Goal: Information Seeking & Learning: Learn about a topic

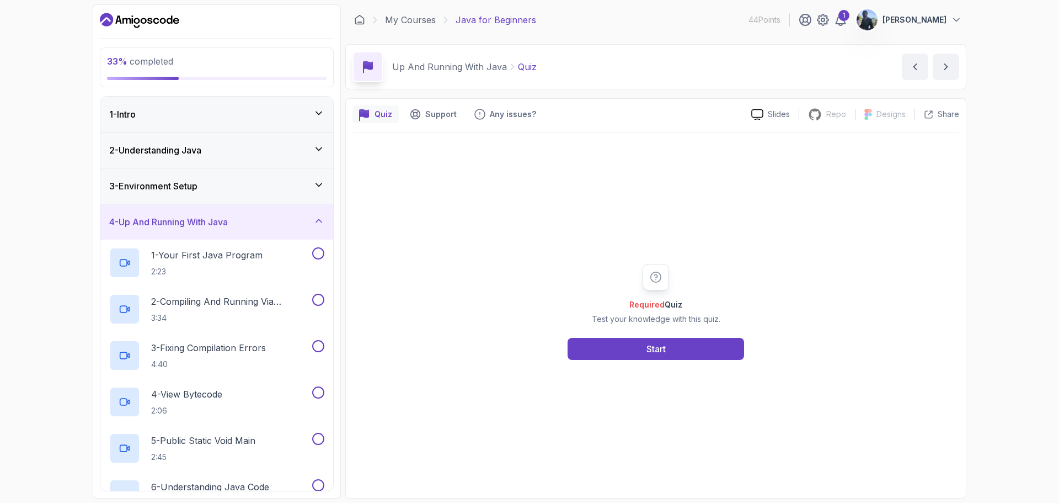
scroll to position [207, 0]
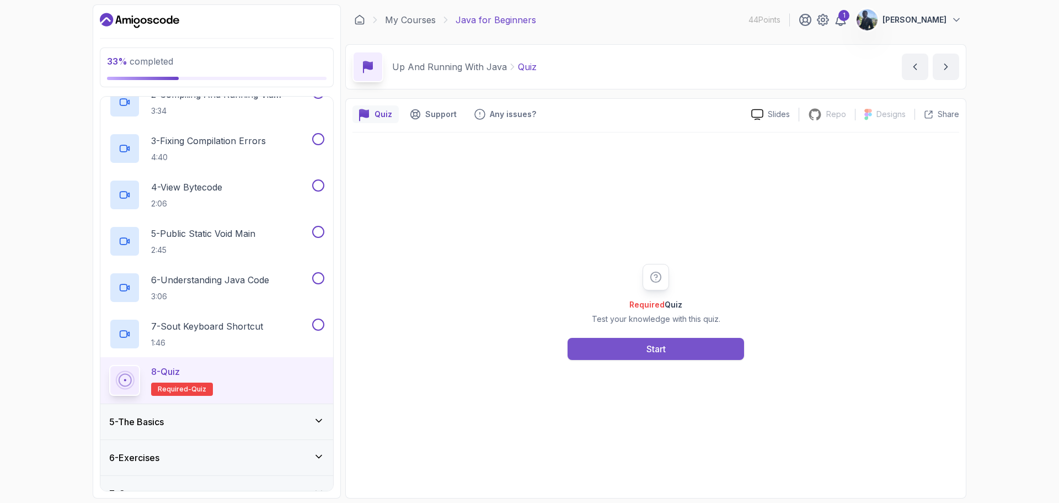
click at [647, 345] on div "Start" at bounding box center [656, 348] width 19 height 13
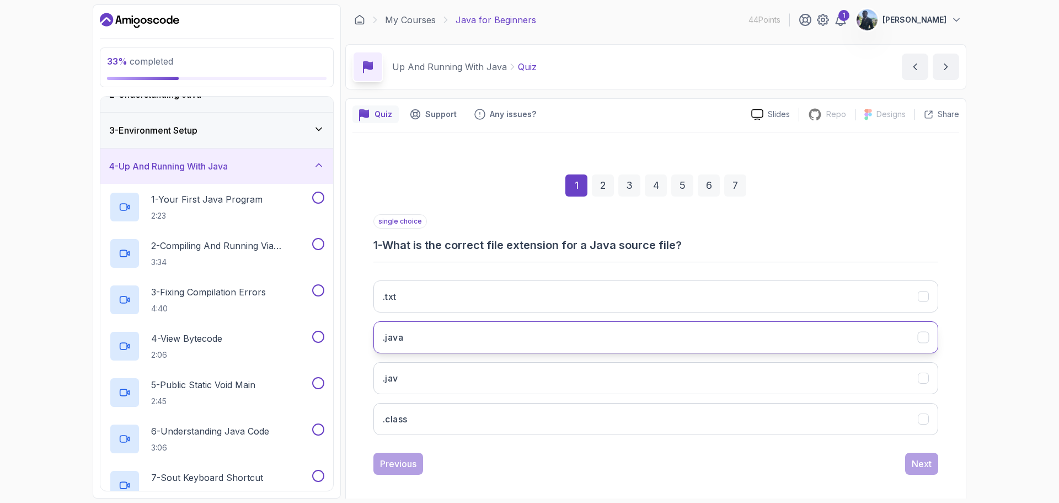
scroll to position [8, 0]
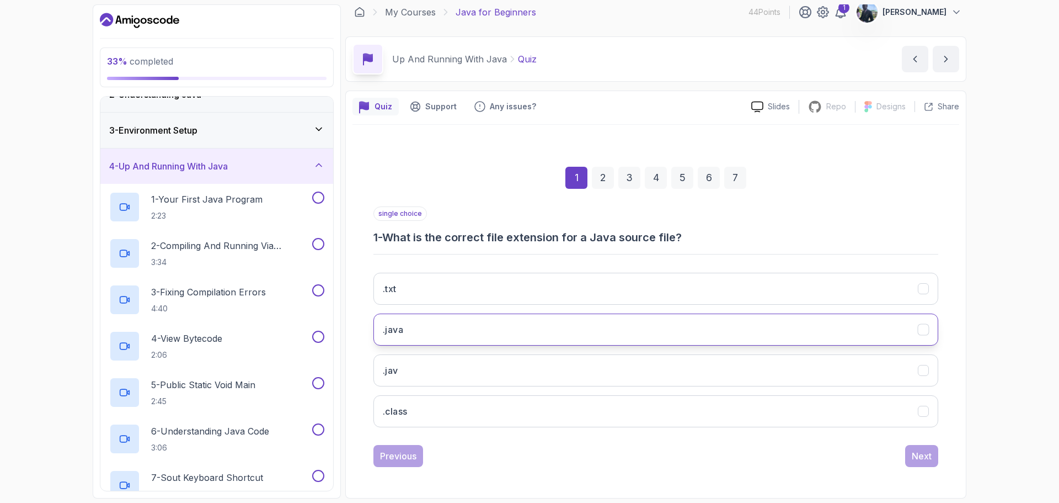
click at [739, 329] on button ".java" at bounding box center [656, 329] width 565 height 32
click at [925, 455] on div "Next" at bounding box center [922, 455] width 20 height 13
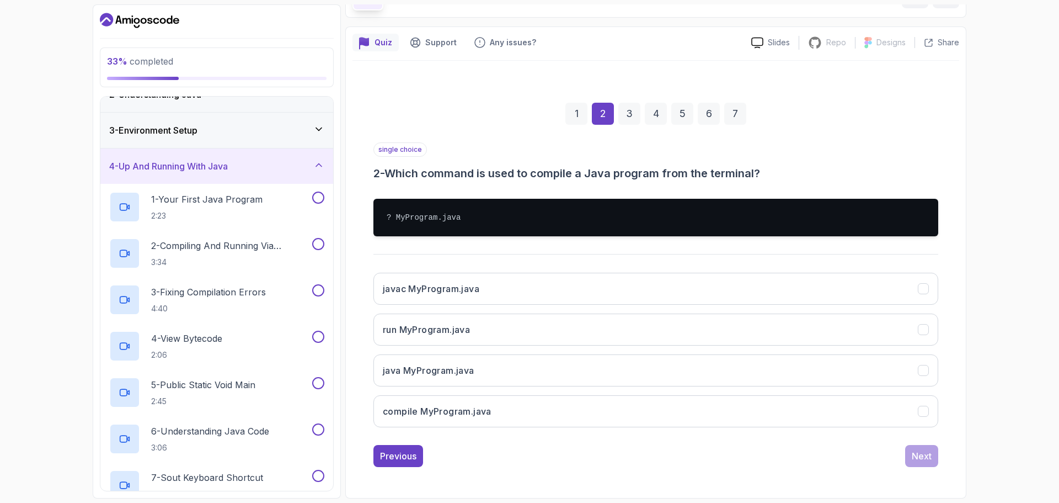
scroll to position [72, 0]
click at [745, 269] on div "javac MyProgram.java run MyProgram.java java MyProgram.java compile MyProgram.j…" at bounding box center [656, 350] width 565 height 172
click at [894, 284] on button "javac MyProgram.java" at bounding box center [656, 289] width 565 height 32
click at [927, 461] on div "Next" at bounding box center [922, 455] width 20 height 13
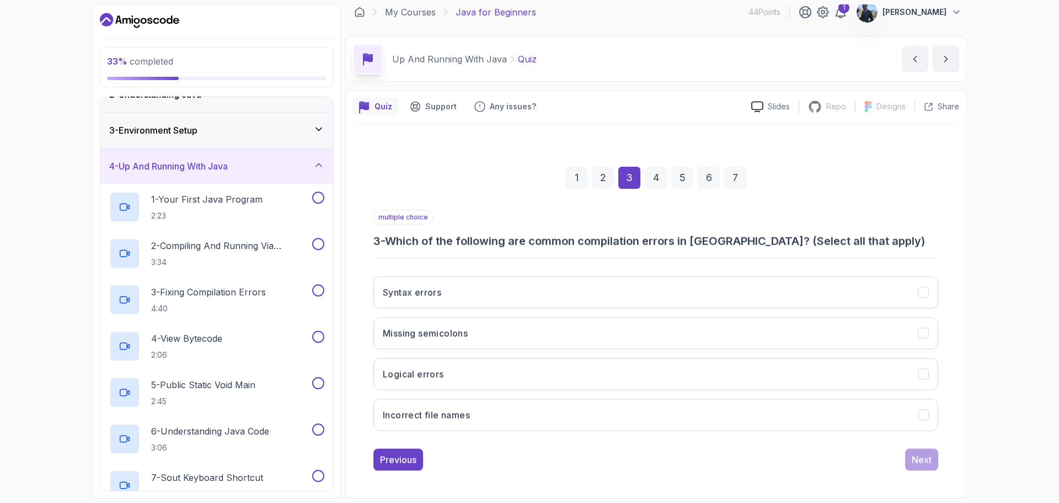
scroll to position [8, 0]
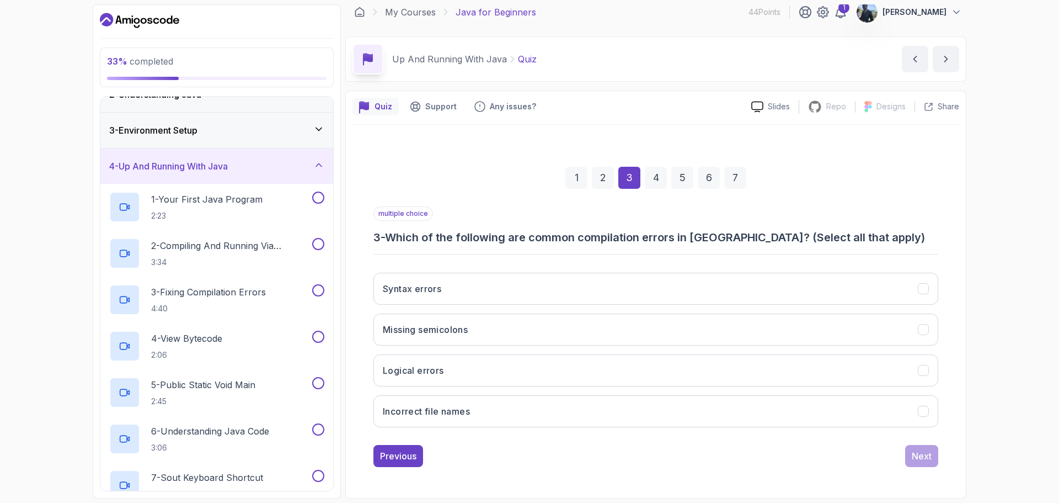
click at [674, 271] on div "Syntax errors Missing semicolons Logical errors Incorrect file names" at bounding box center [656, 350] width 565 height 172
click at [680, 288] on button "Syntax errors" at bounding box center [656, 289] width 565 height 32
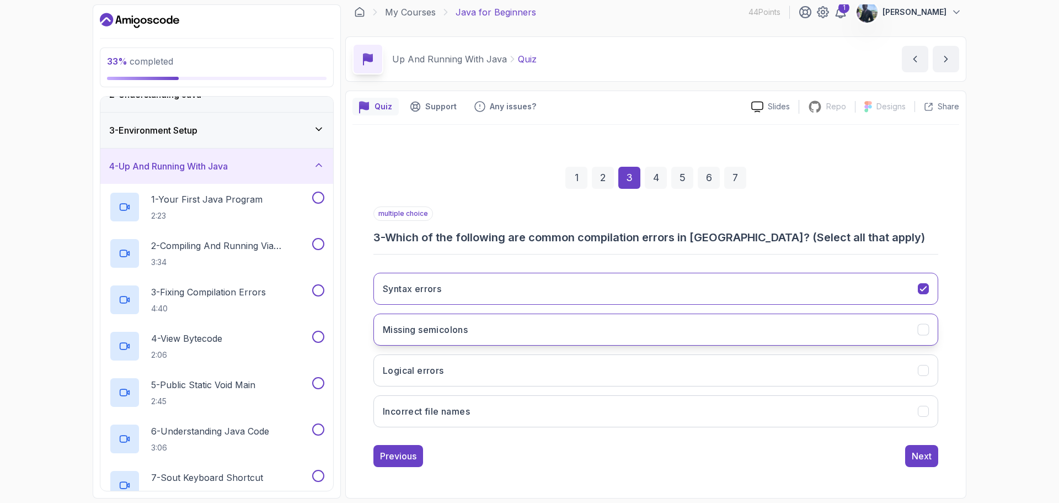
click at [718, 320] on button "Missing semicolons" at bounding box center [656, 329] width 565 height 32
click at [898, 415] on button "Incorrect file names" at bounding box center [656, 411] width 565 height 32
click at [936, 460] on button "Next" at bounding box center [921, 456] width 33 height 22
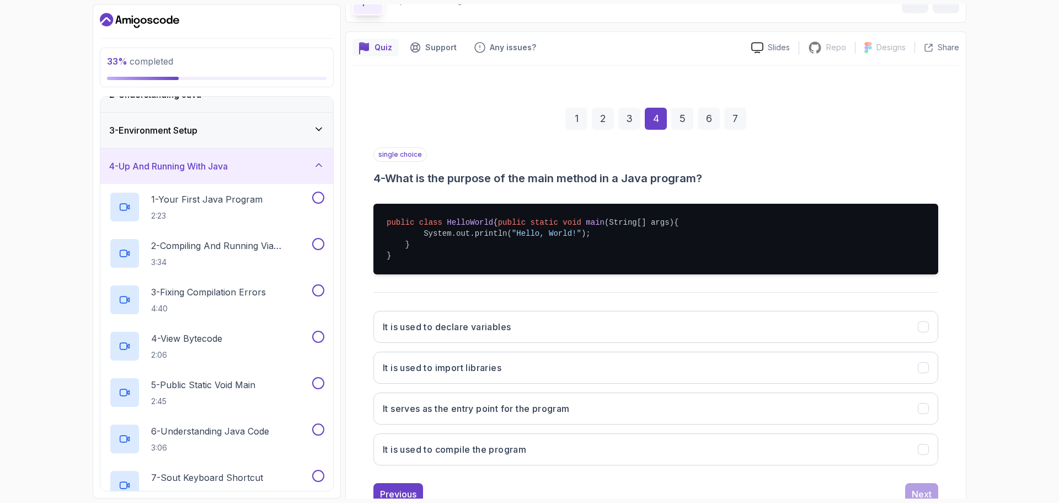
scroll to position [116, 0]
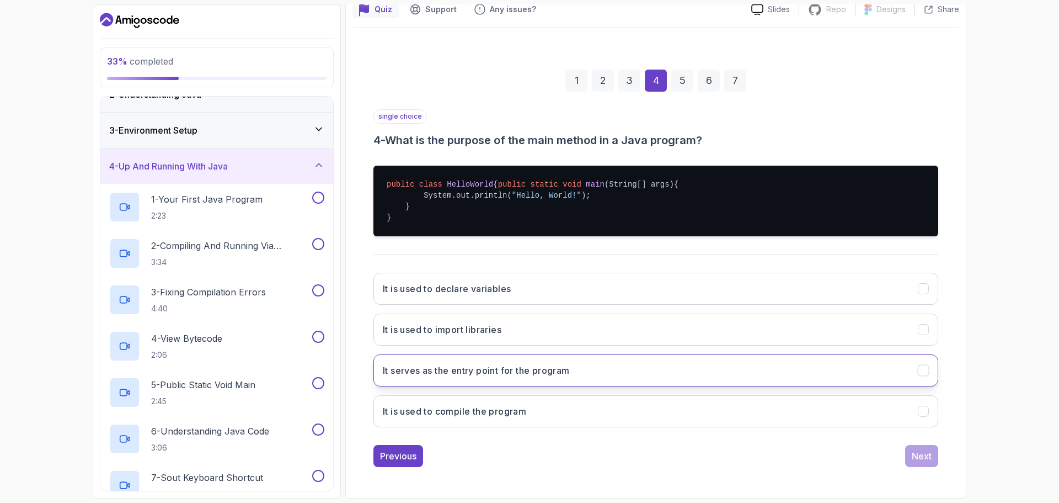
click at [871, 382] on button "It serves as the entry point for the program" at bounding box center [656, 370] width 565 height 32
click at [927, 454] on div "Next" at bounding box center [922, 455] width 20 height 13
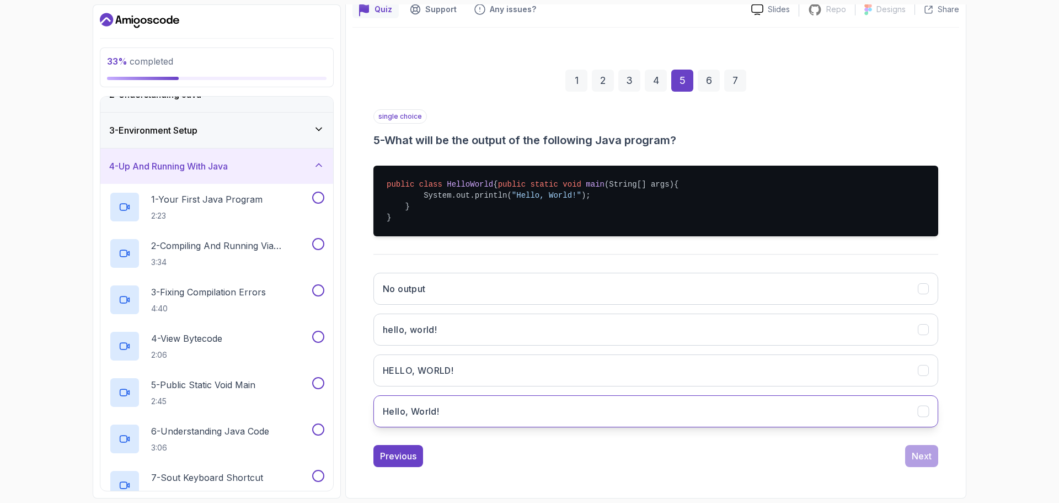
click at [626, 407] on button "Hello, World!" at bounding box center [656, 411] width 565 height 32
click at [926, 442] on div "single choice 5 - What will be the output of the following Java program? public…" at bounding box center [656, 288] width 565 height 358
click at [925, 454] on div "Next" at bounding box center [922, 455] width 20 height 13
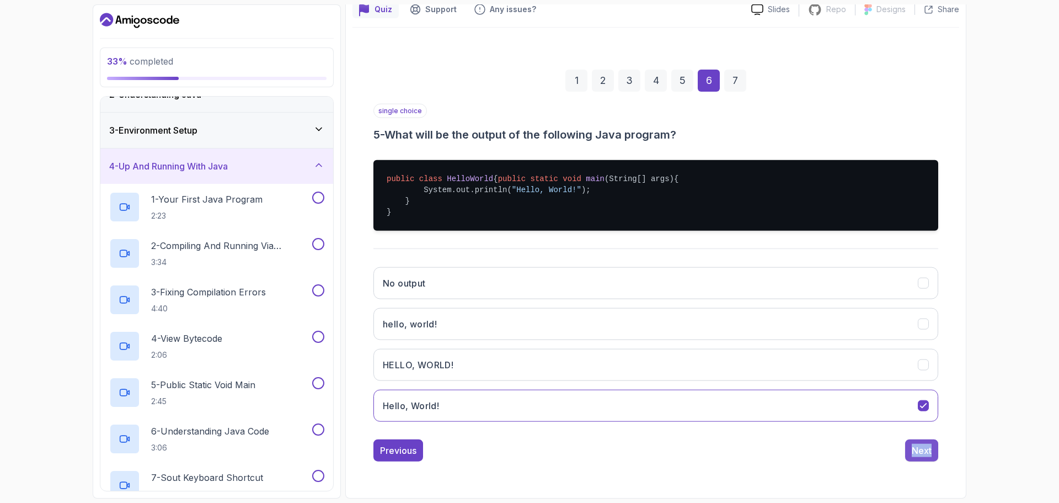
scroll to position [8, 0]
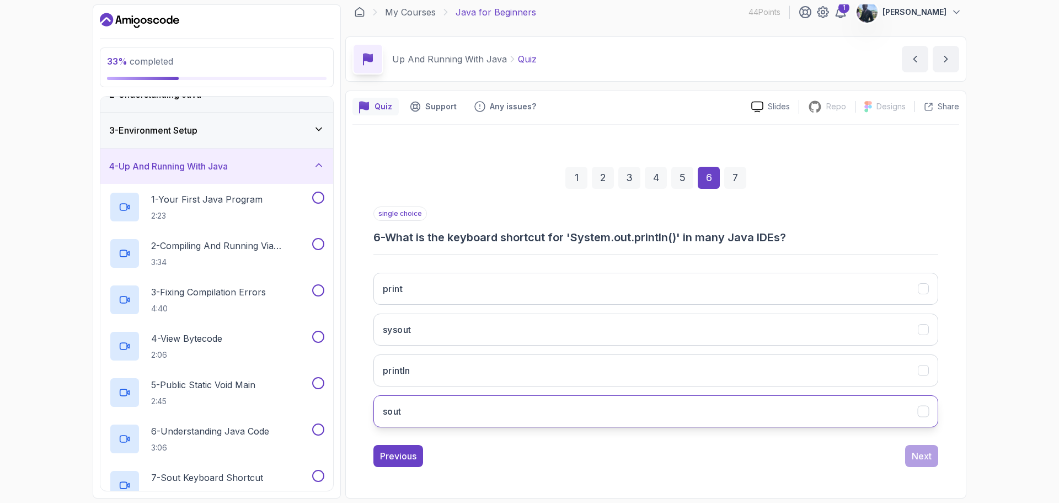
click at [773, 419] on button "sout" at bounding box center [656, 411] width 565 height 32
click at [923, 461] on div "Next" at bounding box center [922, 455] width 20 height 13
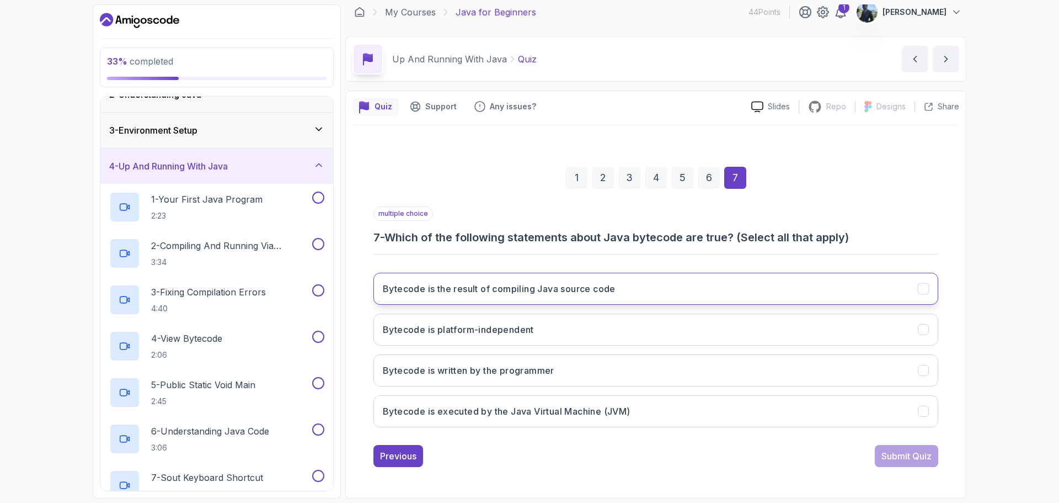
click at [778, 288] on button "Bytecode is the result of compiling Java source code" at bounding box center [656, 289] width 565 height 32
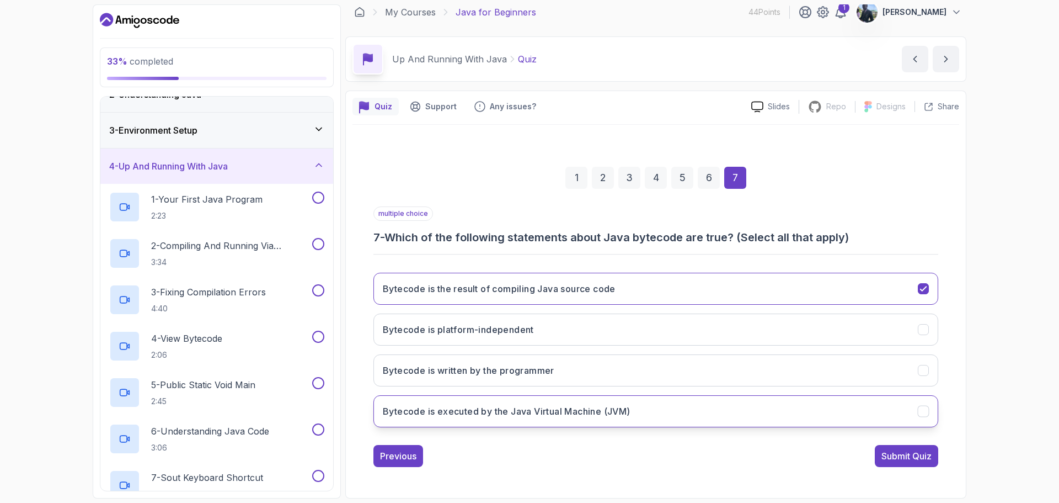
click at [755, 412] on button "Bytecode is executed by the Java Virtual Machine (JVM)" at bounding box center [656, 411] width 565 height 32
click at [922, 463] on button "Submit Quiz" at bounding box center [906, 456] width 63 height 22
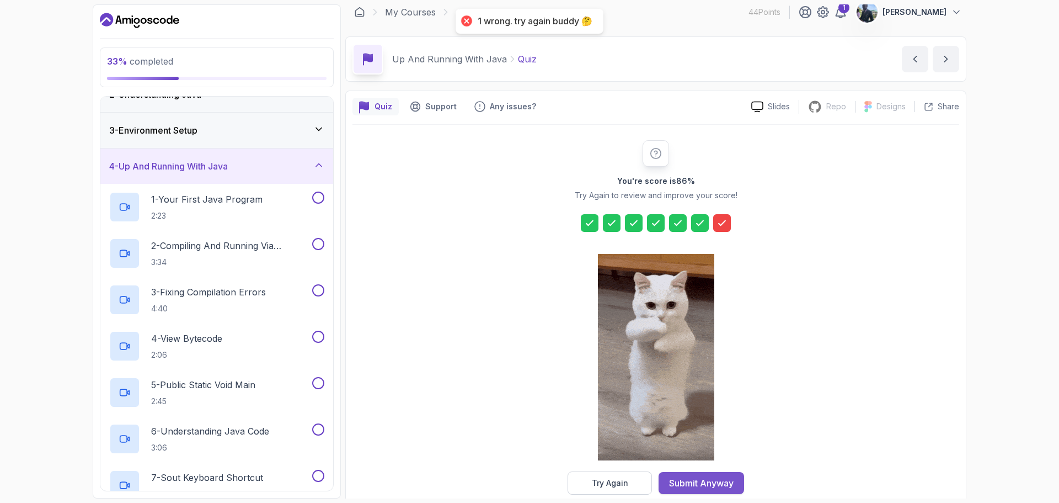
click at [679, 477] on div "Submit Anyway" at bounding box center [701, 482] width 65 height 13
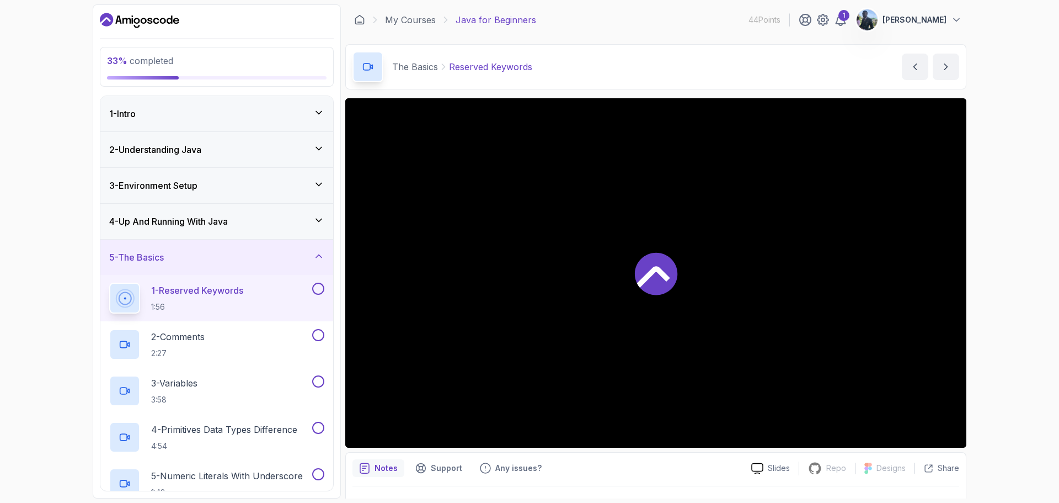
click at [321, 150] on icon at bounding box center [318, 148] width 11 height 11
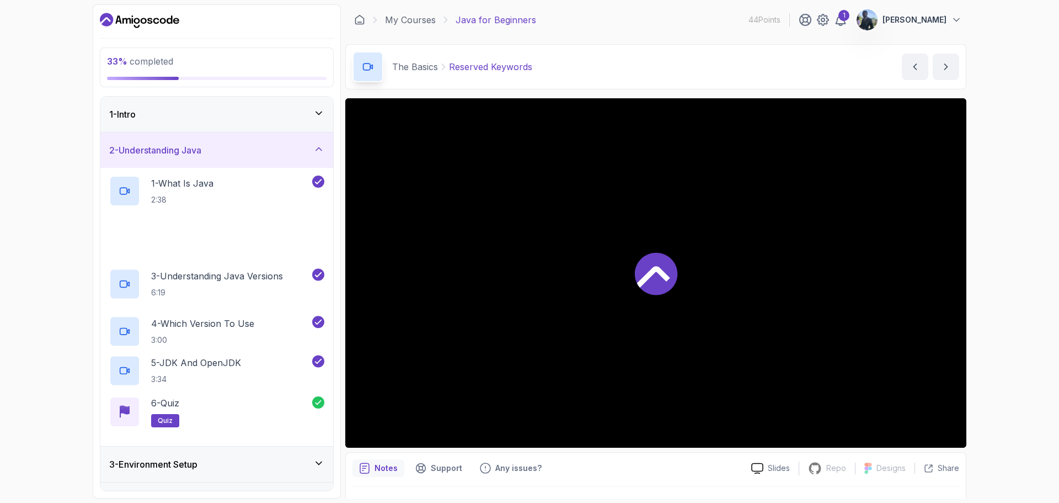
click at [322, 148] on icon at bounding box center [318, 148] width 11 height 11
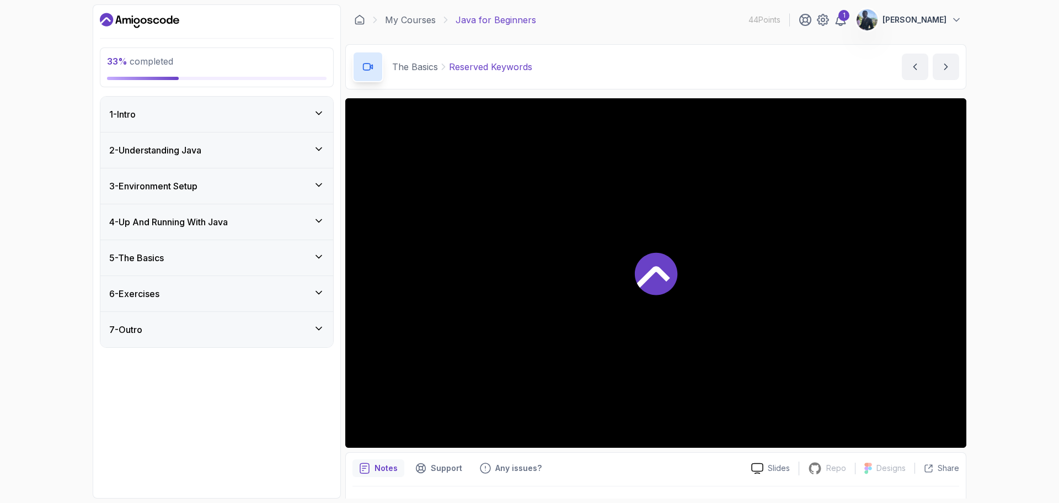
click at [317, 181] on icon at bounding box center [318, 184] width 11 height 11
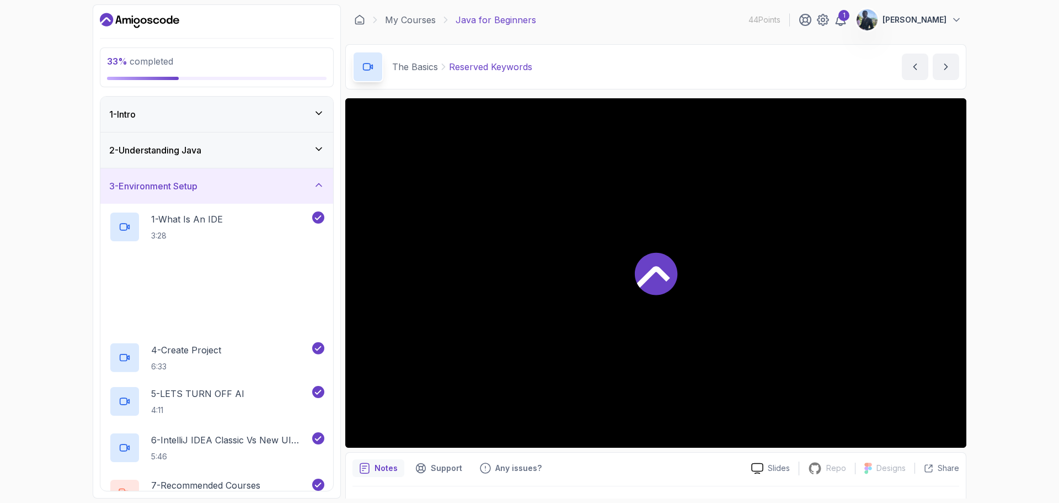
click at [317, 181] on icon at bounding box center [318, 184] width 11 height 11
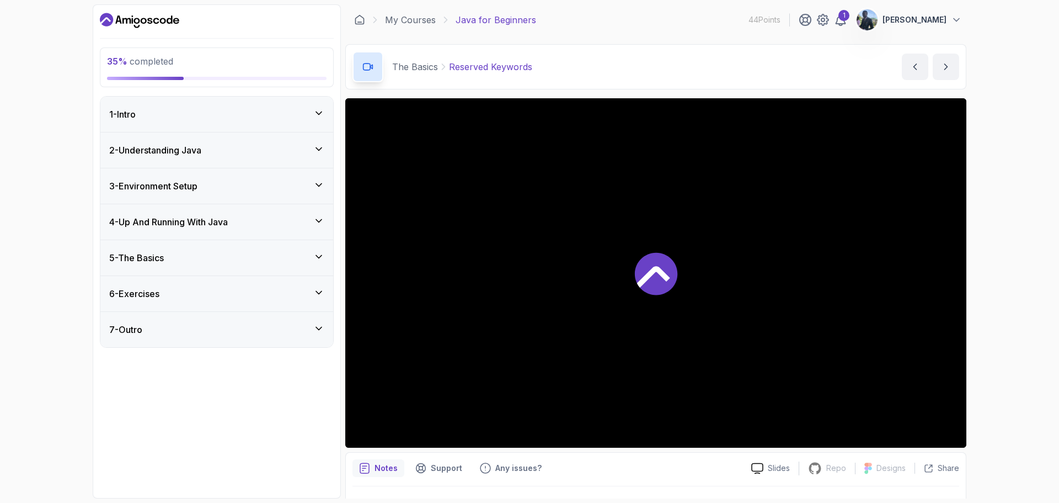
click at [313, 181] on icon at bounding box center [318, 184] width 11 height 11
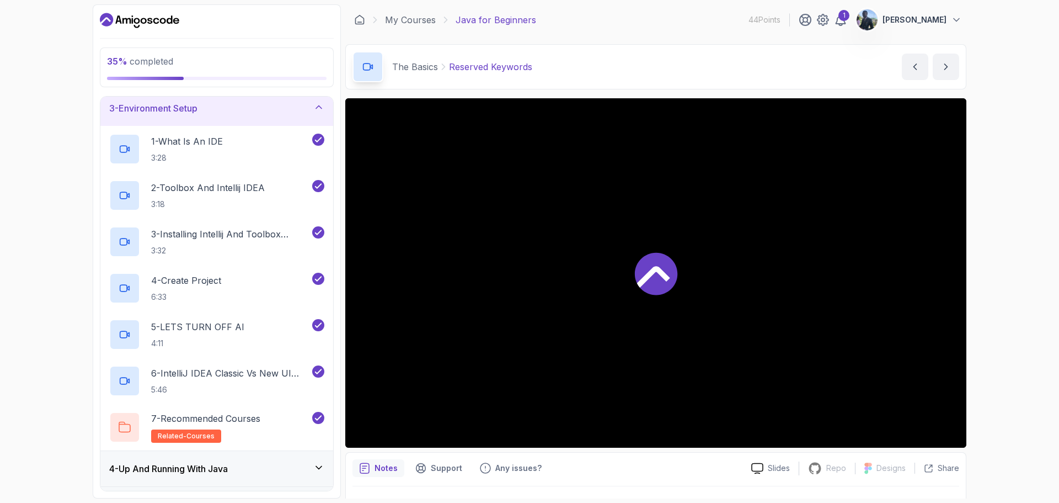
scroll to position [56, 0]
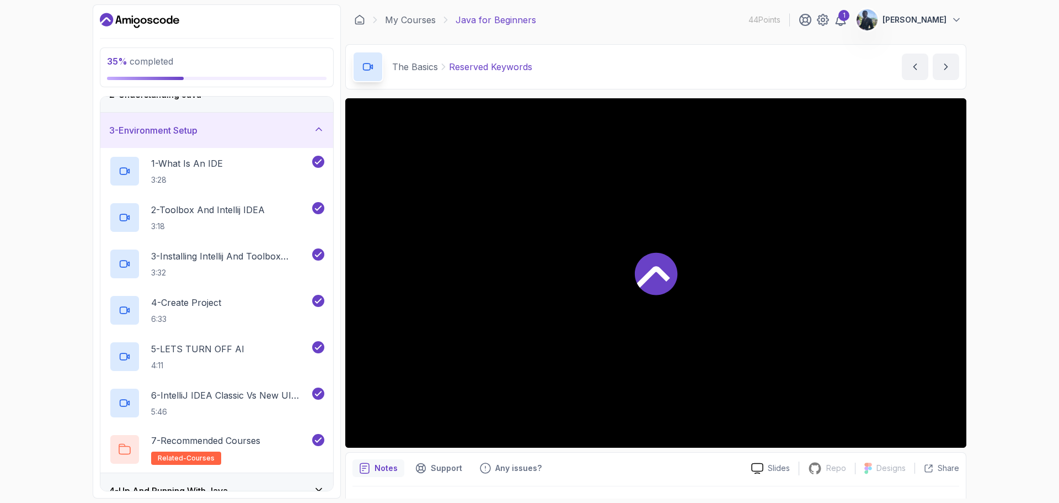
click at [316, 137] on div "3 - Environment Setup" at bounding box center [216, 130] width 233 height 35
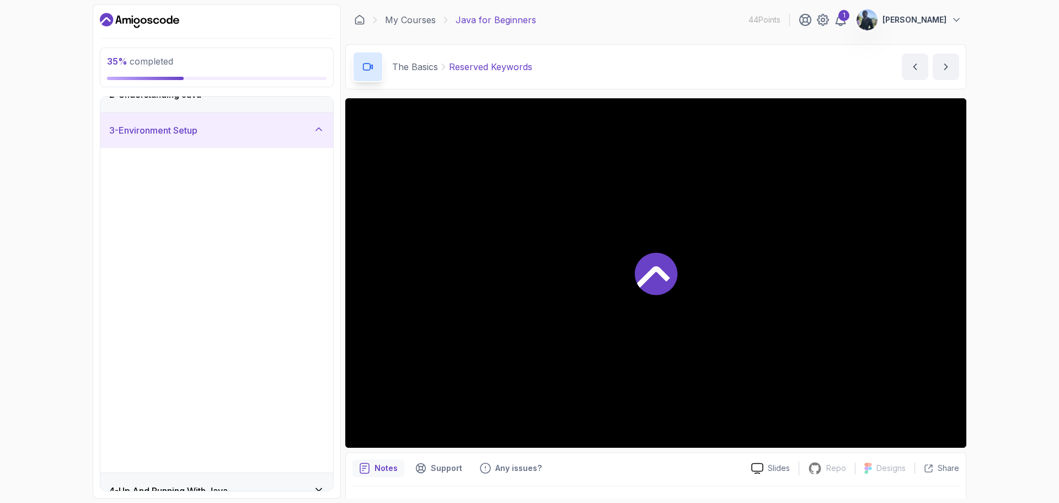
scroll to position [0, 0]
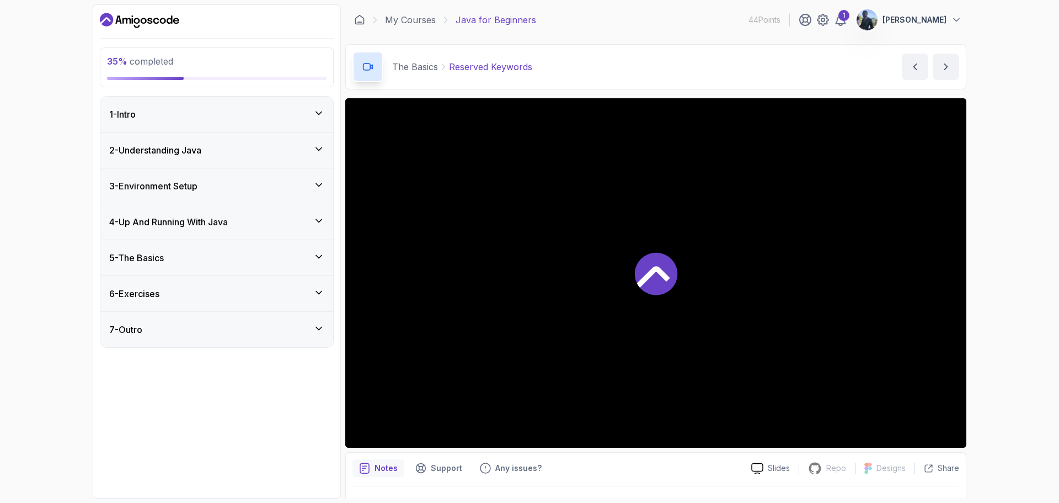
click at [317, 212] on div "4 - Up And Running With Java" at bounding box center [216, 221] width 233 height 35
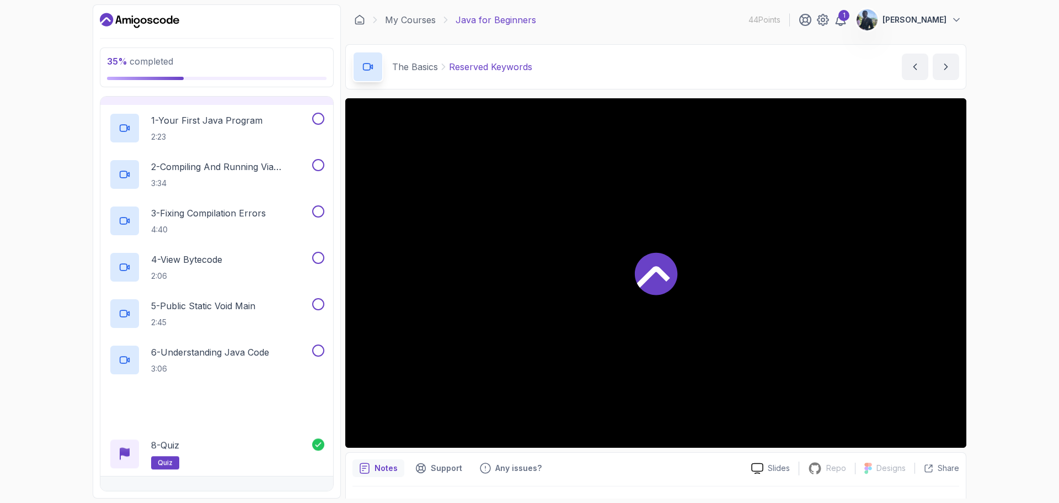
scroll to position [136, 0]
click at [322, 119] on button at bounding box center [318, 117] width 12 height 12
click at [318, 162] on button at bounding box center [318, 164] width 12 height 12
click at [316, 212] on button at bounding box center [318, 210] width 12 height 12
click at [320, 258] on button at bounding box center [318, 256] width 12 height 12
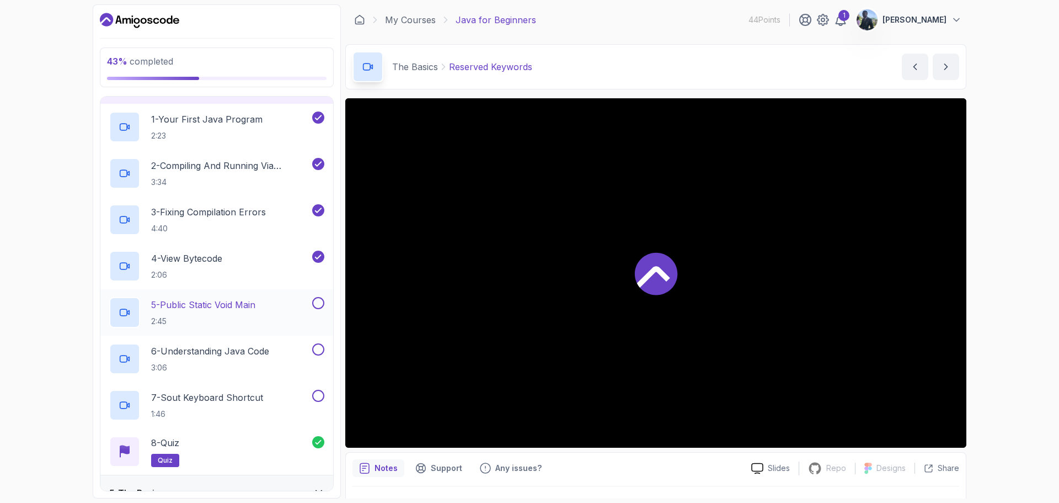
click at [317, 302] on button at bounding box center [318, 303] width 12 height 12
click at [319, 350] on button at bounding box center [318, 349] width 12 height 12
click at [317, 397] on button at bounding box center [318, 396] width 12 height 12
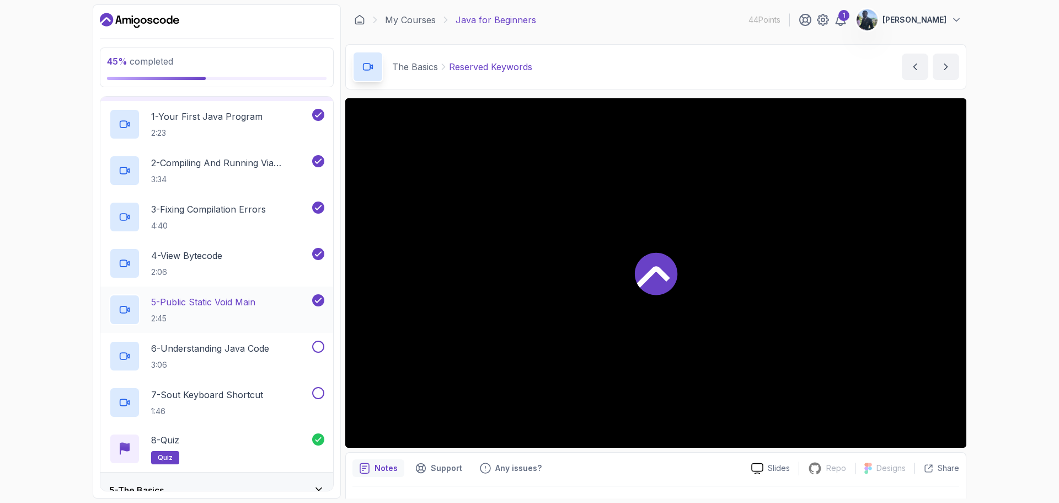
scroll to position [140, 0]
click at [318, 345] on button at bounding box center [318, 345] width 12 height 12
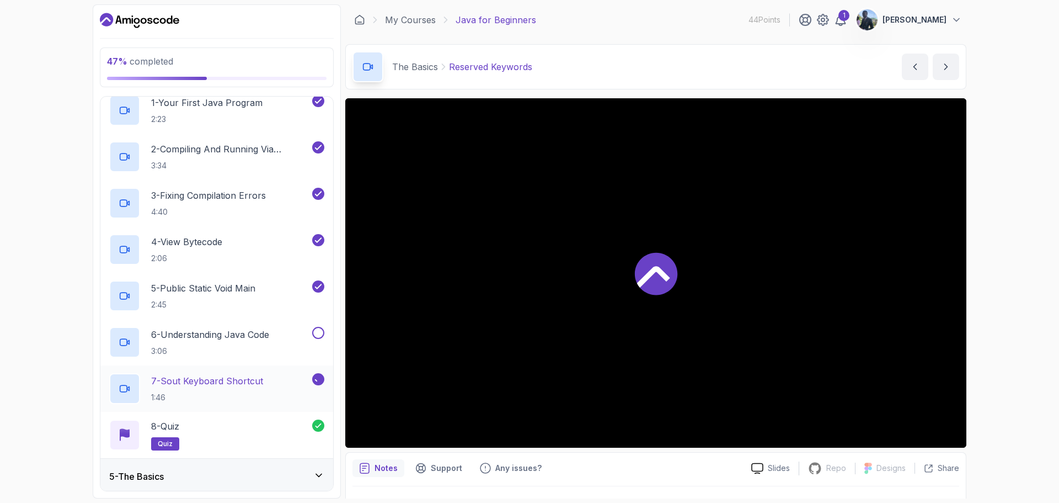
click at [318, 377] on icon at bounding box center [318, 379] width 10 height 11
click at [317, 329] on button at bounding box center [318, 333] width 12 height 12
click at [317, 386] on button "7 - Sout Keyboard Shortcut 1:46" at bounding box center [216, 388] width 215 height 31
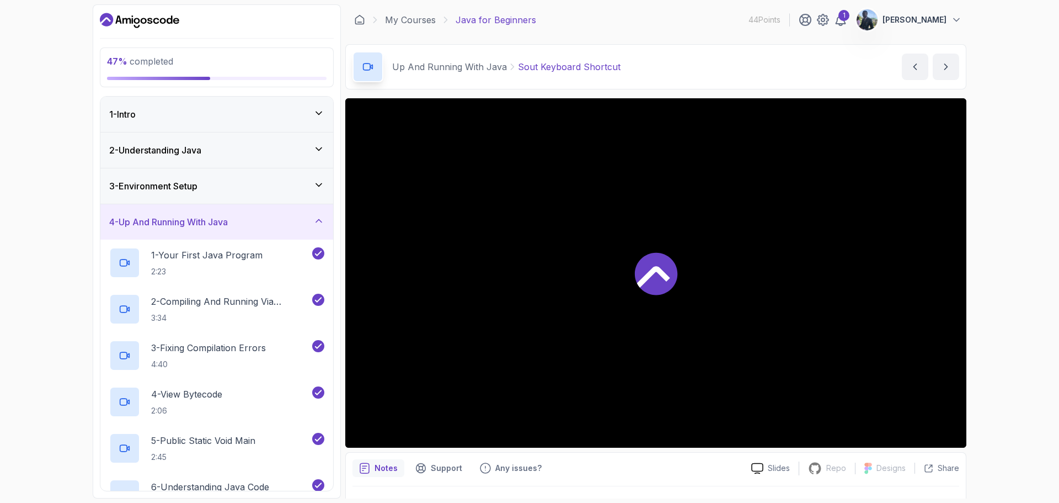
click at [314, 220] on icon at bounding box center [318, 220] width 11 height 11
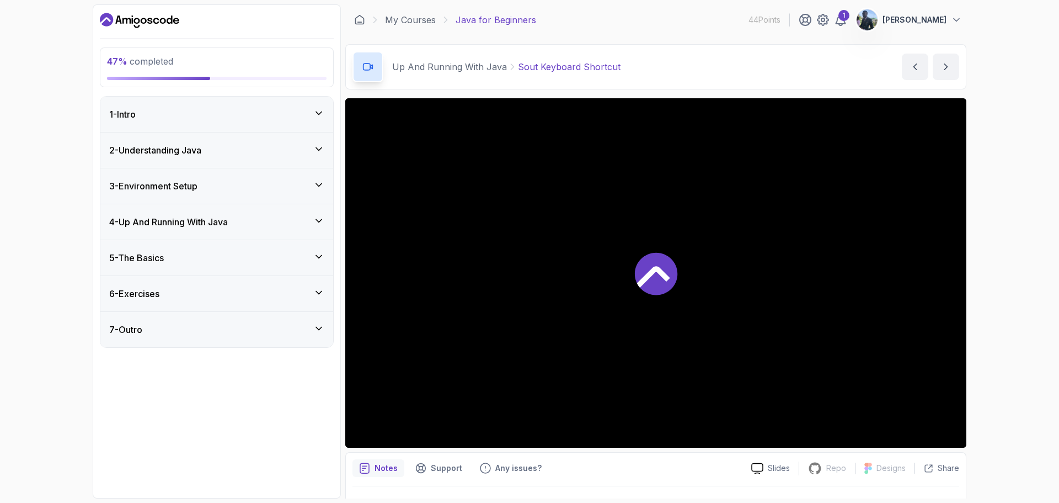
click at [314, 220] on icon at bounding box center [318, 220] width 11 height 11
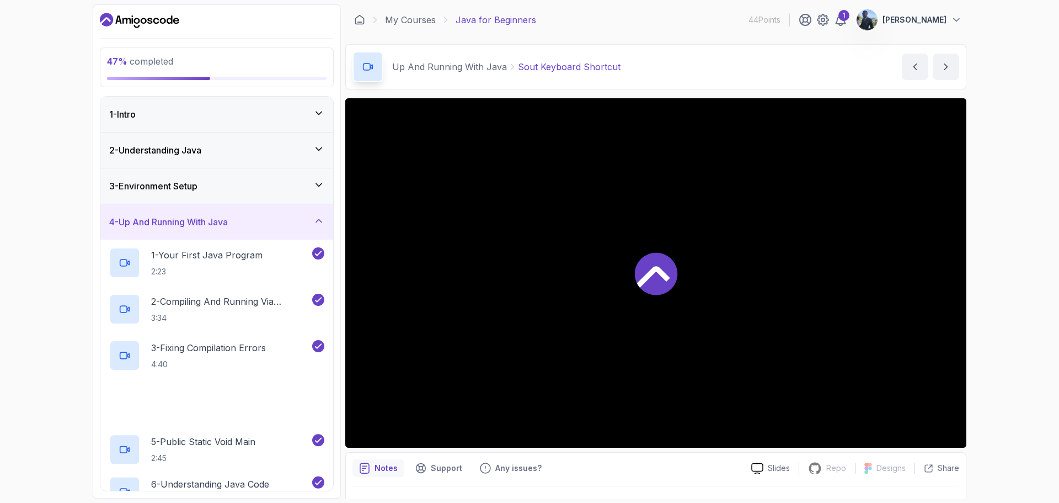
scroll to position [227, 0]
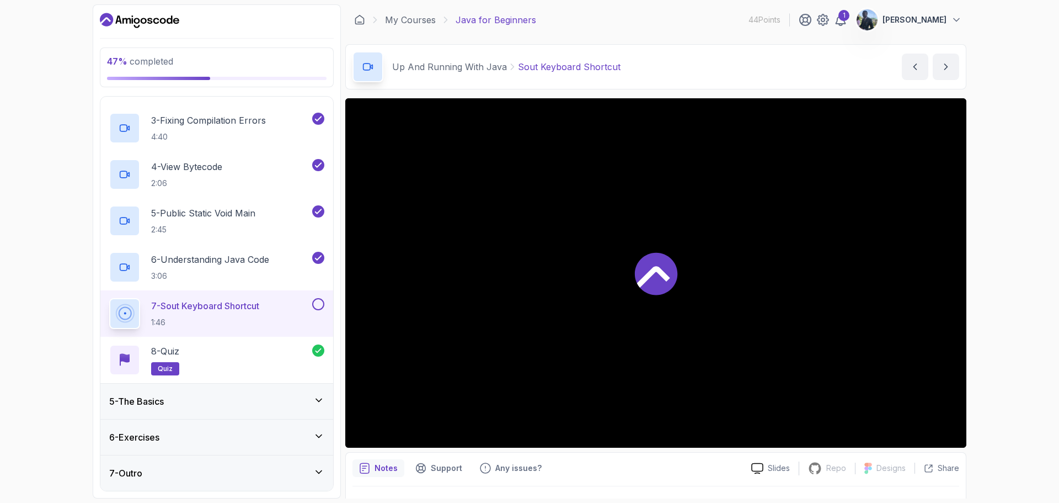
click at [319, 304] on button at bounding box center [318, 304] width 12 height 12
click at [319, 402] on icon at bounding box center [318, 399] width 11 height 11
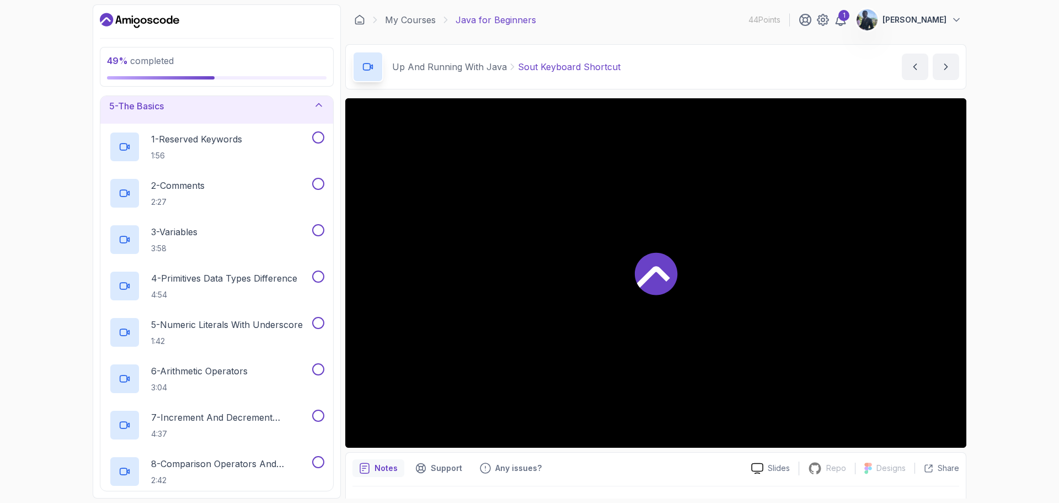
scroll to position [74, 0]
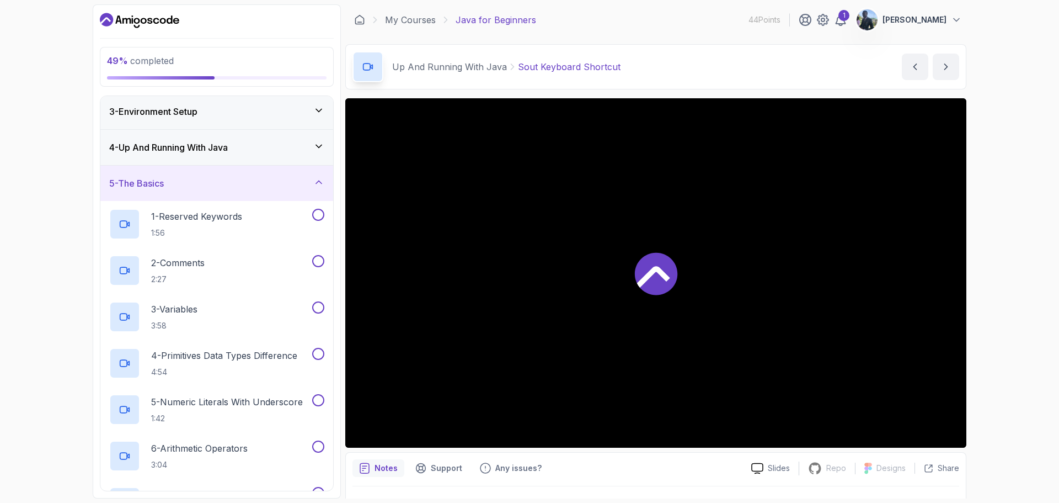
click at [265, 142] on div "4 - Up And Running With Java" at bounding box center [216, 147] width 215 height 13
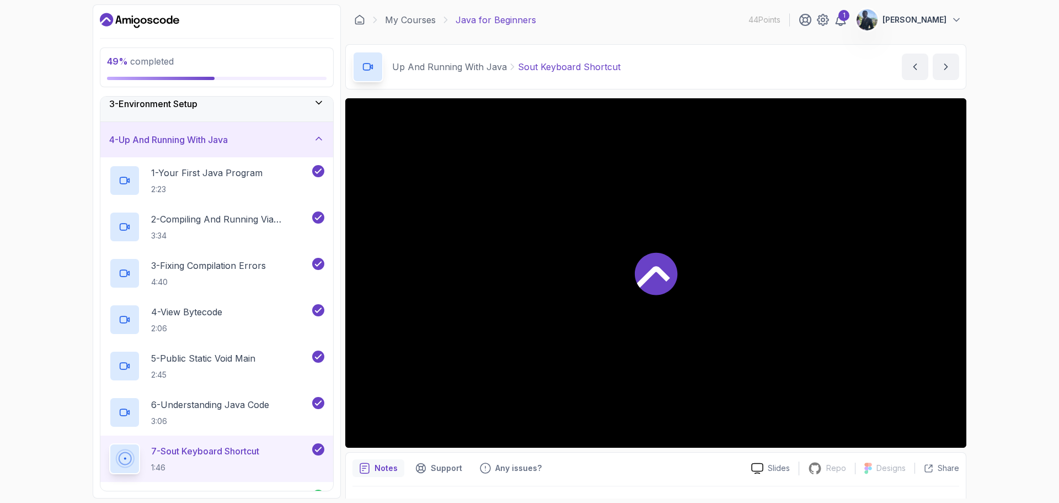
scroll to position [86, 0]
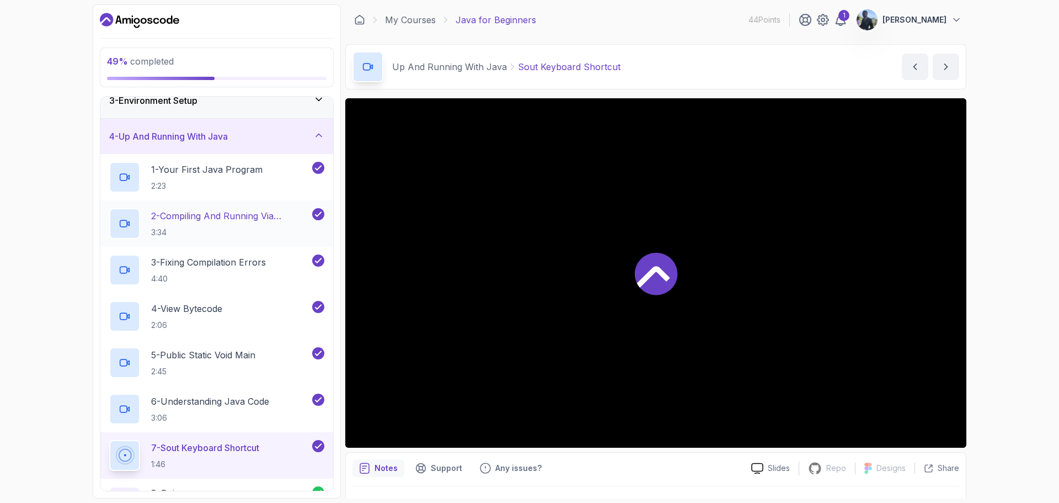
click at [266, 216] on p "2 - Compiling And Running Via Terminal" at bounding box center [230, 215] width 159 height 13
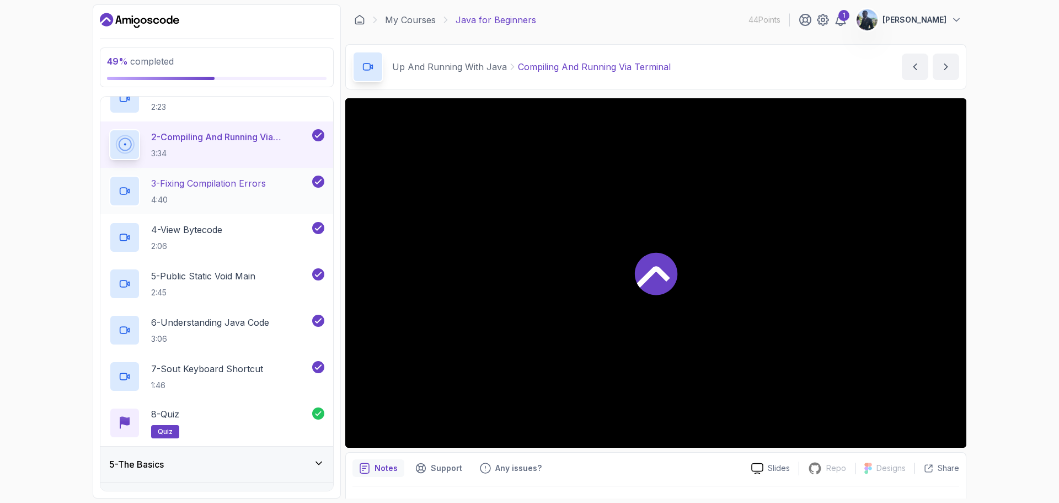
scroll to position [165, 0]
click at [222, 232] on p "4 - View Bytecode" at bounding box center [186, 228] width 71 height 13
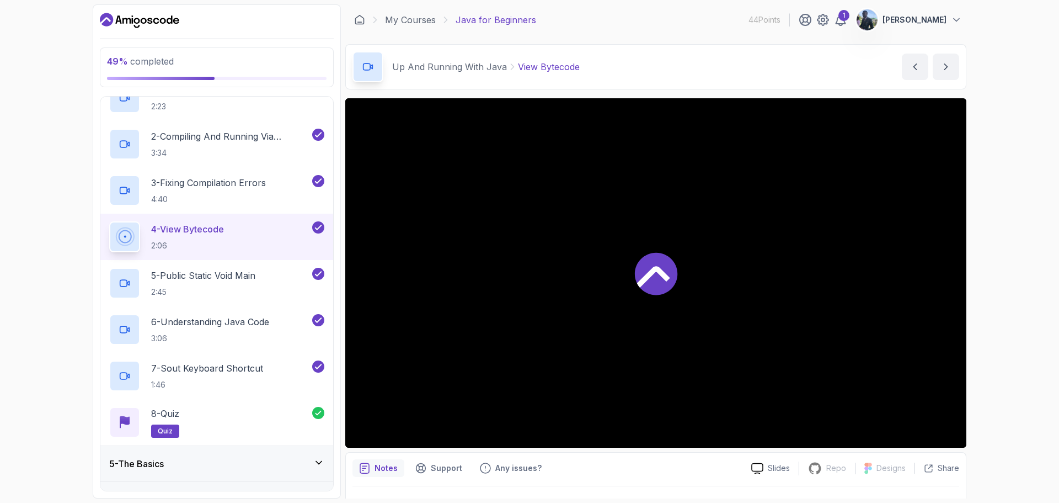
click at [939, 241] on div at bounding box center [655, 272] width 621 height 349
click at [988, 236] on div "49 % completed 1 - Intro 2 - Understanding Java 3 - Environment Setup 4 - Up An…" at bounding box center [529, 251] width 1059 height 503
click at [990, 231] on div "49 % completed 1 - Intro 2 - Understanding Java 3 - Environment Setup 4 - Up An…" at bounding box center [529, 251] width 1059 height 503
click at [985, 344] on div "49 % completed 1 - Intro 2 - Understanding Java 3 - Environment Setup 4 - Up An…" at bounding box center [529, 251] width 1059 height 503
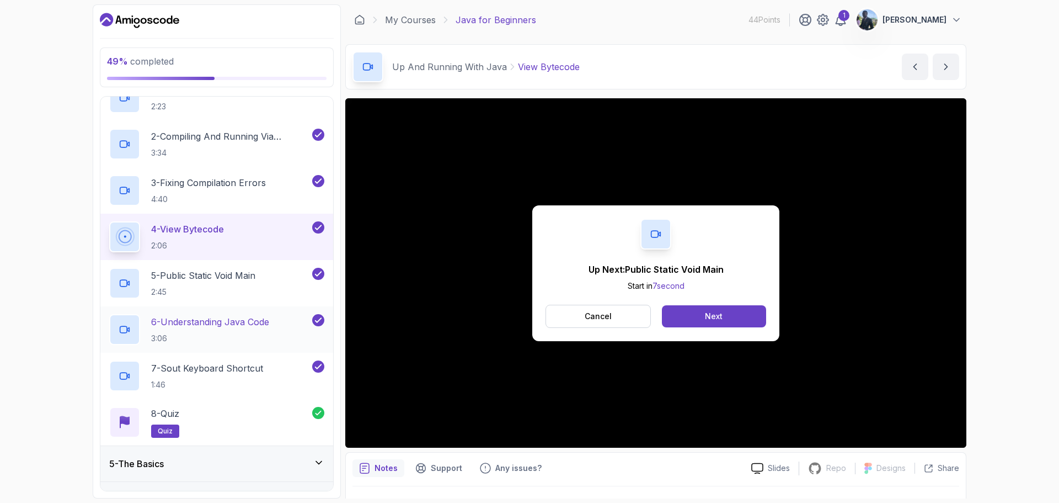
click at [257, 333] on p "3:06" at bounding box center [210, 338] width 118 height 11
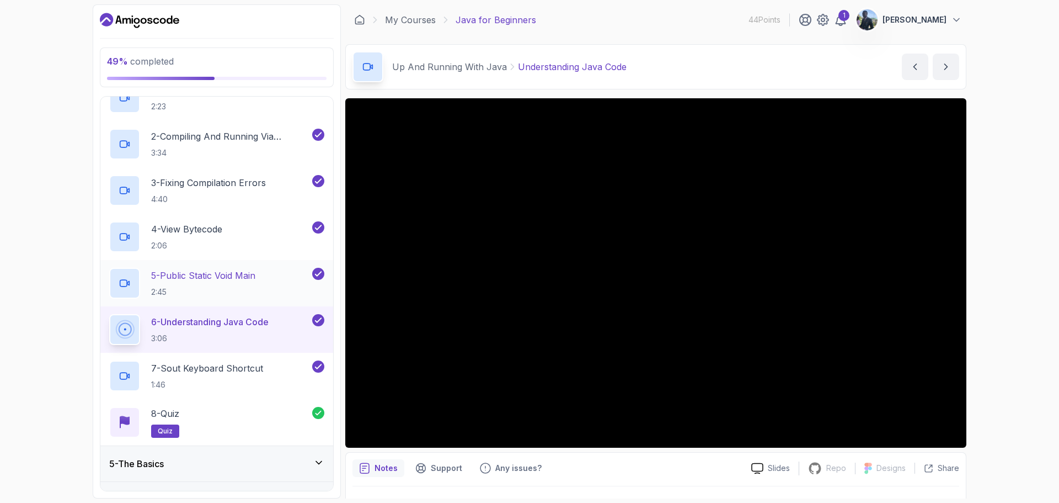
scroll to position [227, 0]
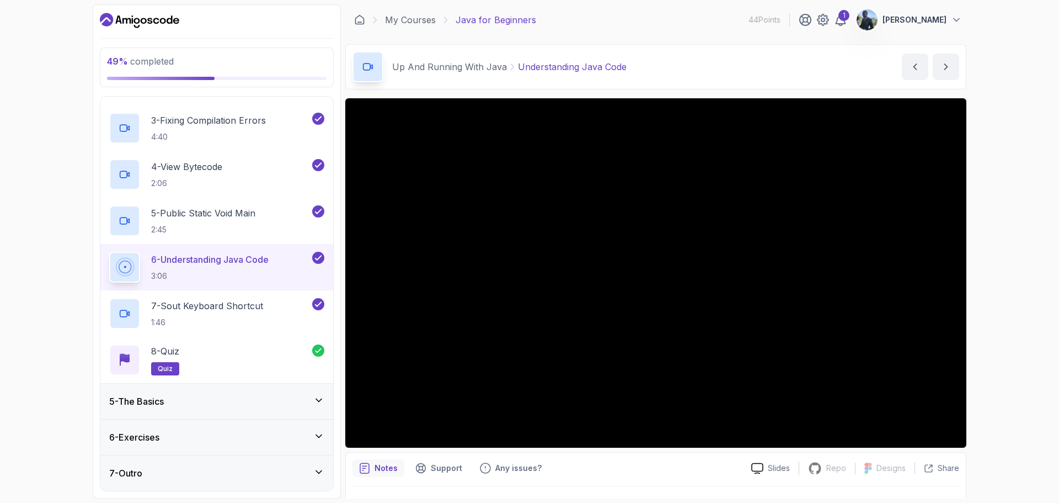
click at [249, 417] on div "5 - The Basics" at bounding box center [216, 400] width 233 height 35
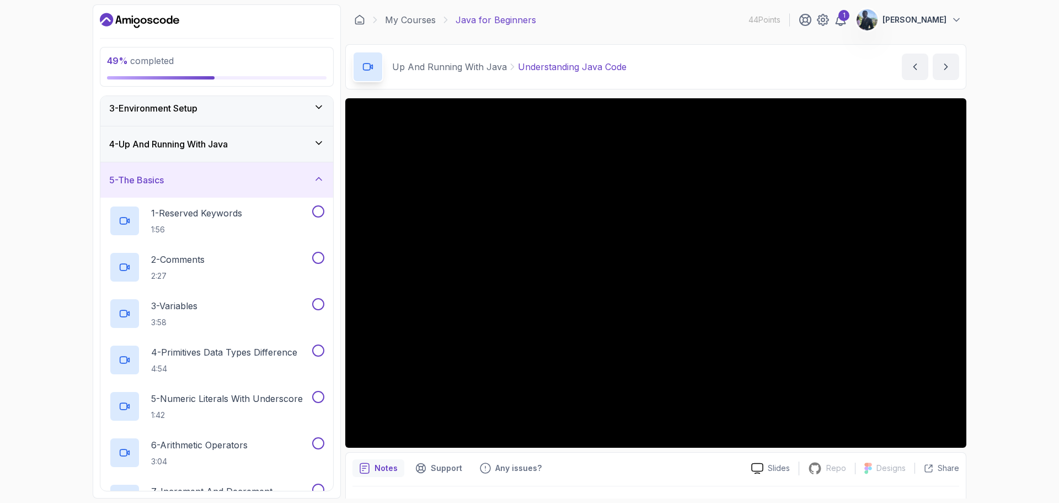
scroll to position [79, 0]
click at [237, 218] on h2 "1 - Reserved Keywords 1:56" at bounding box center [196, 219] width 91 height 29
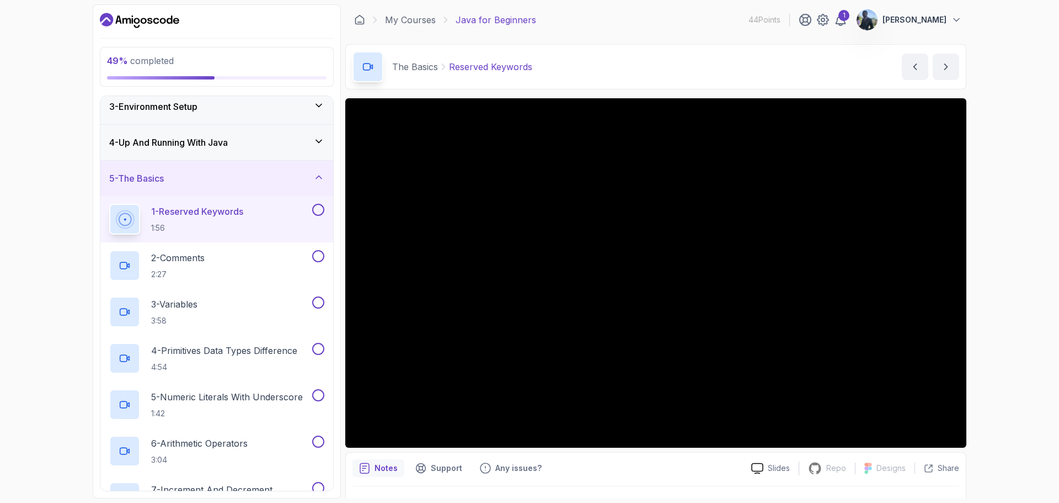
click at [109, 204] on button "1 - Reserved Keywords 1:56" at bounding box center [216, 219] width 215 height 31
